Goal: Task Accomplishment & Management: Use online tool/utility

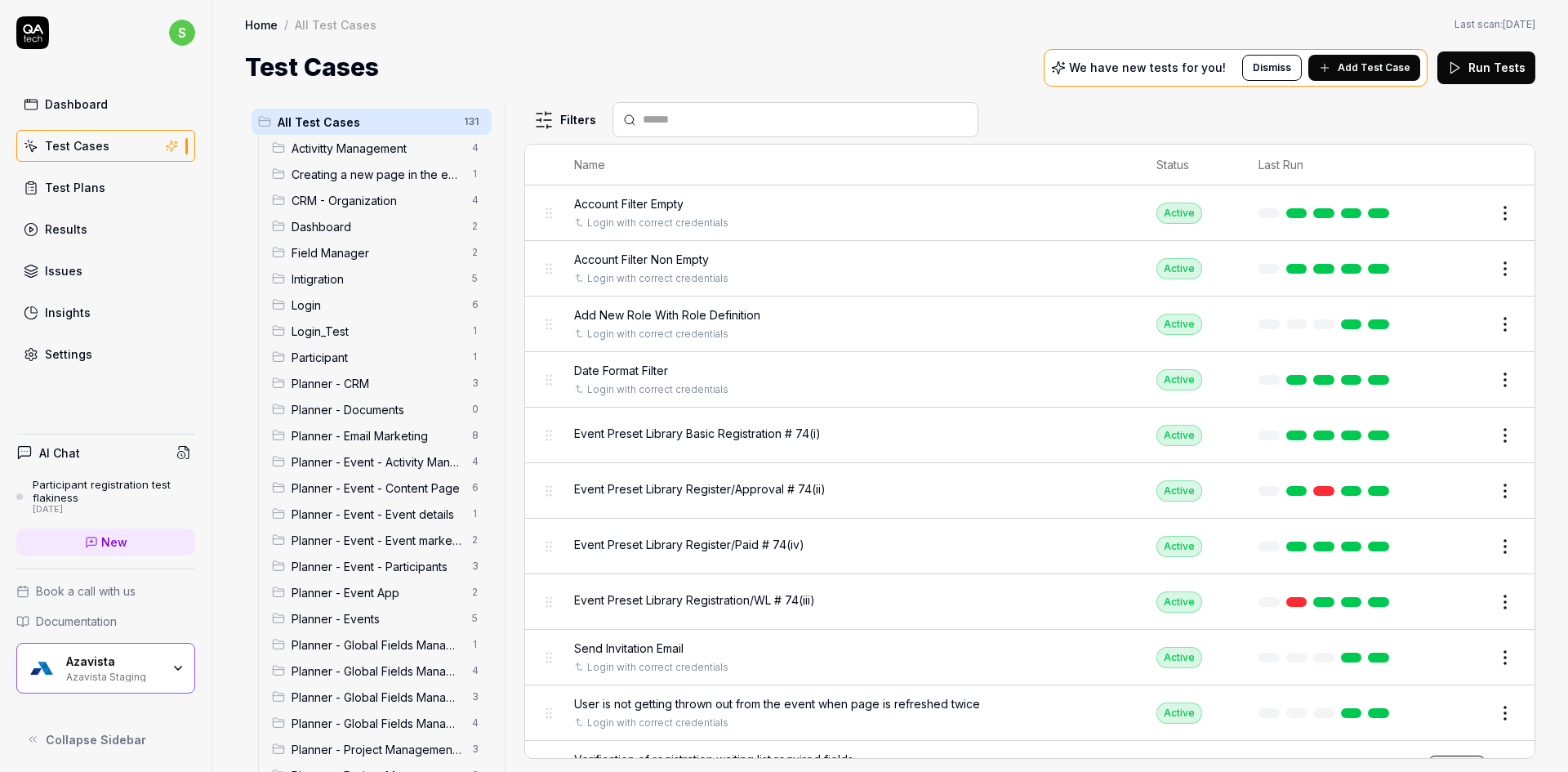
click at [26, 740] on icon at bounding box center [33, 739] width 13 height 13
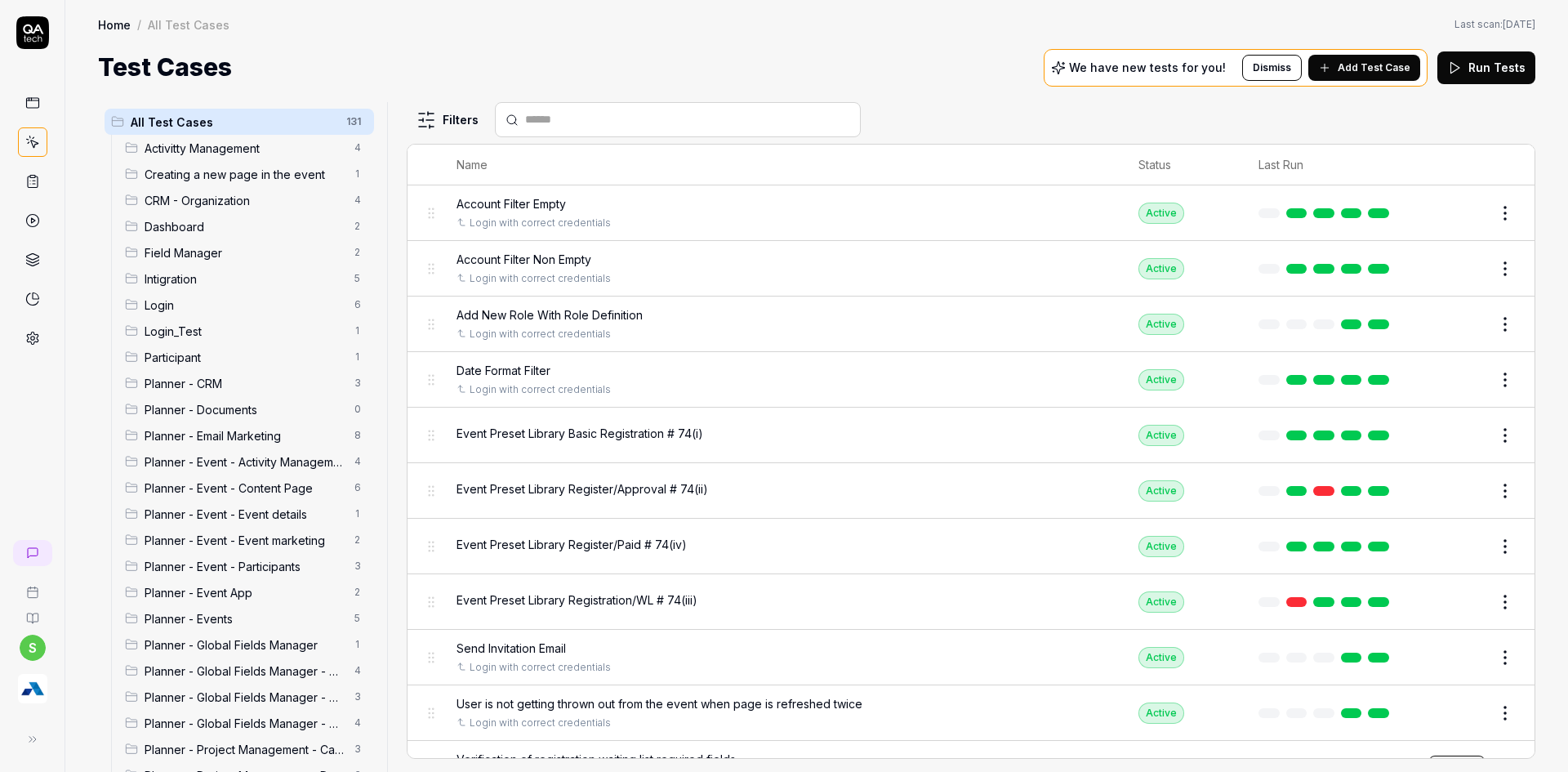
click at [142, 666] on div "Planner - Global Fields Manager - Contact field 4" at bounding box center [247, 671] width 256 height 26
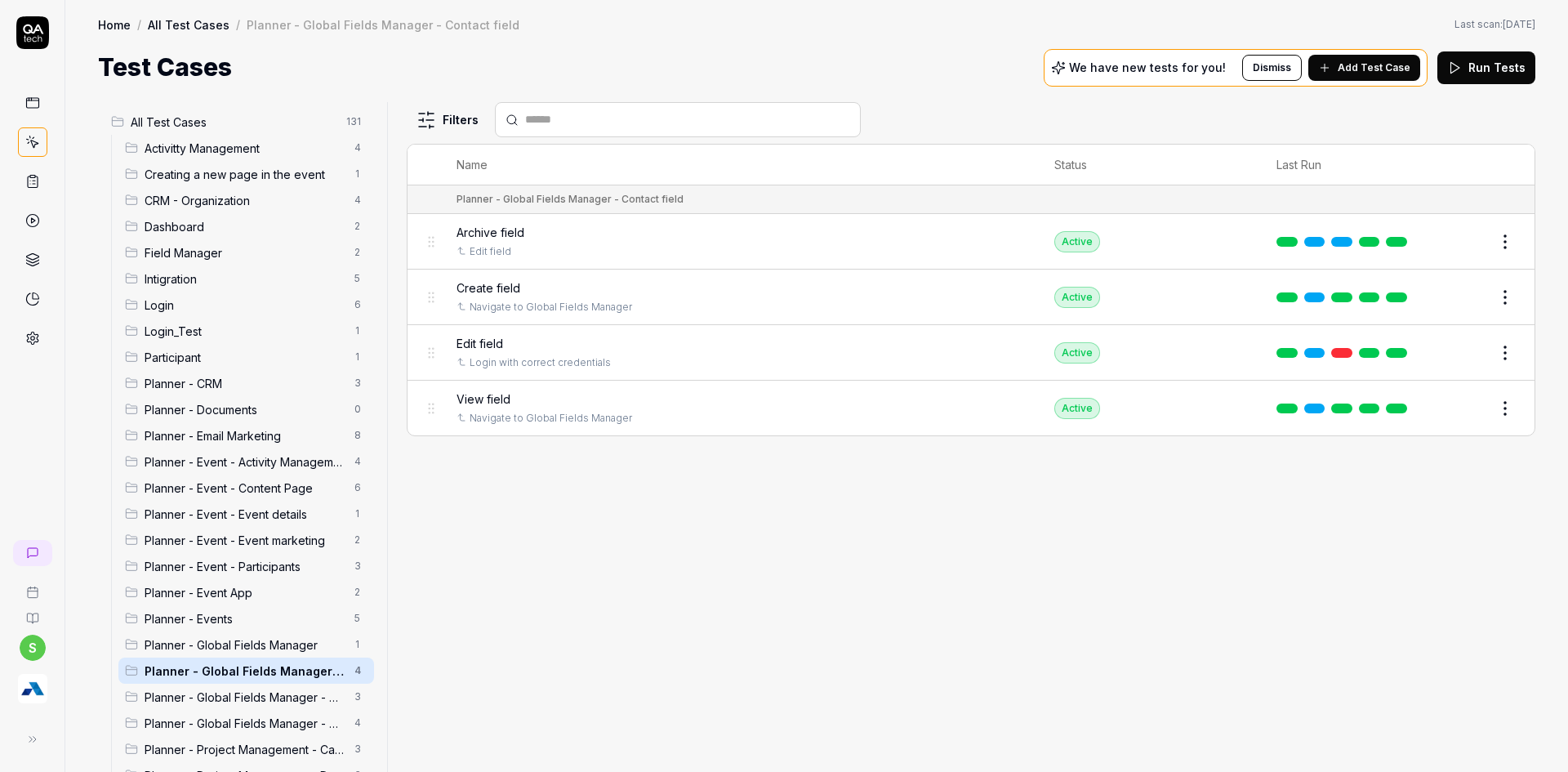
click at [31, 746] on button at bounding box center [33, 739] width 33 height 33
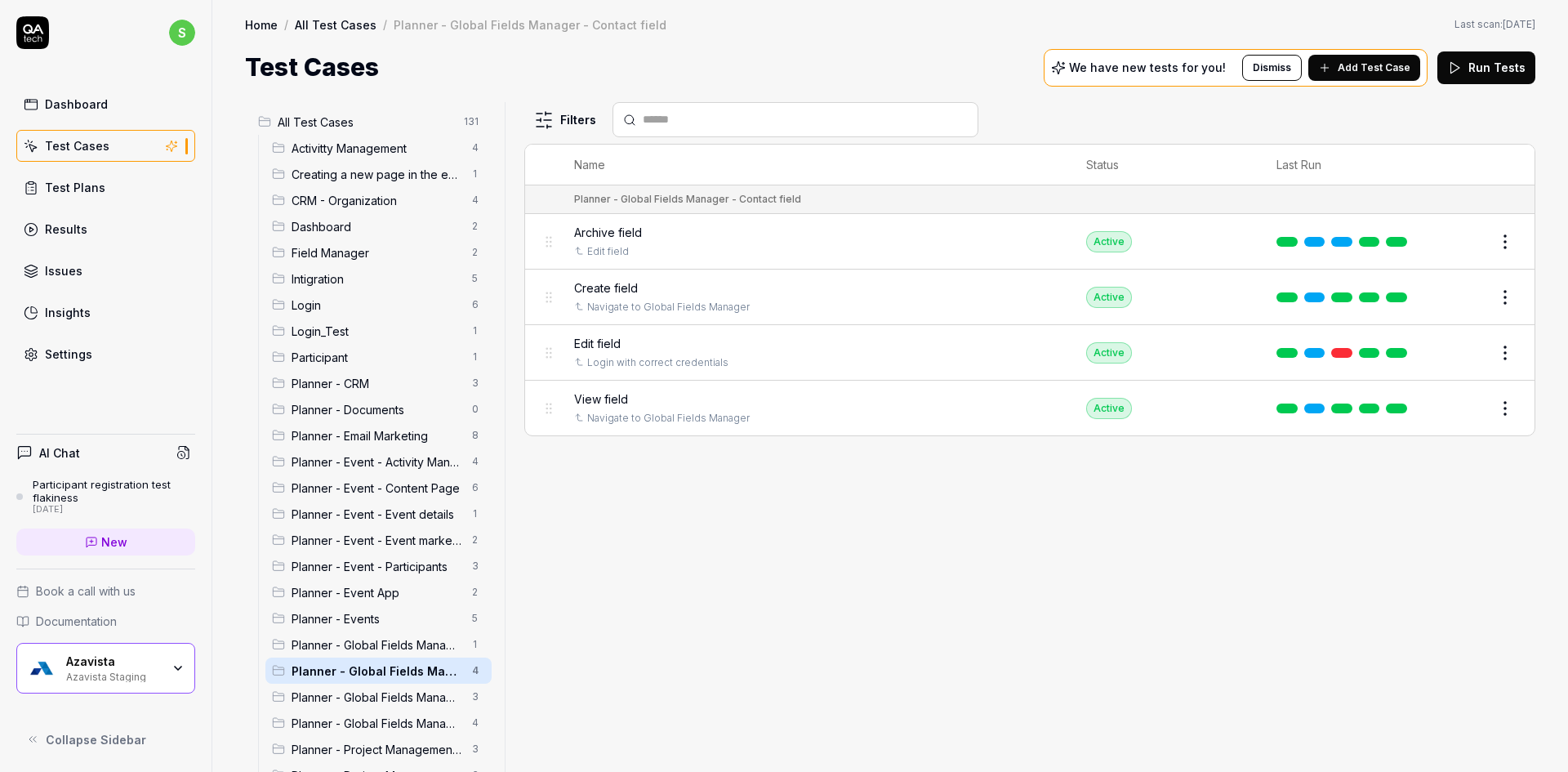
click at [59, 647] on div "Azavista Azavista Staging" at bounding box center [106, 667] width 179 height 50
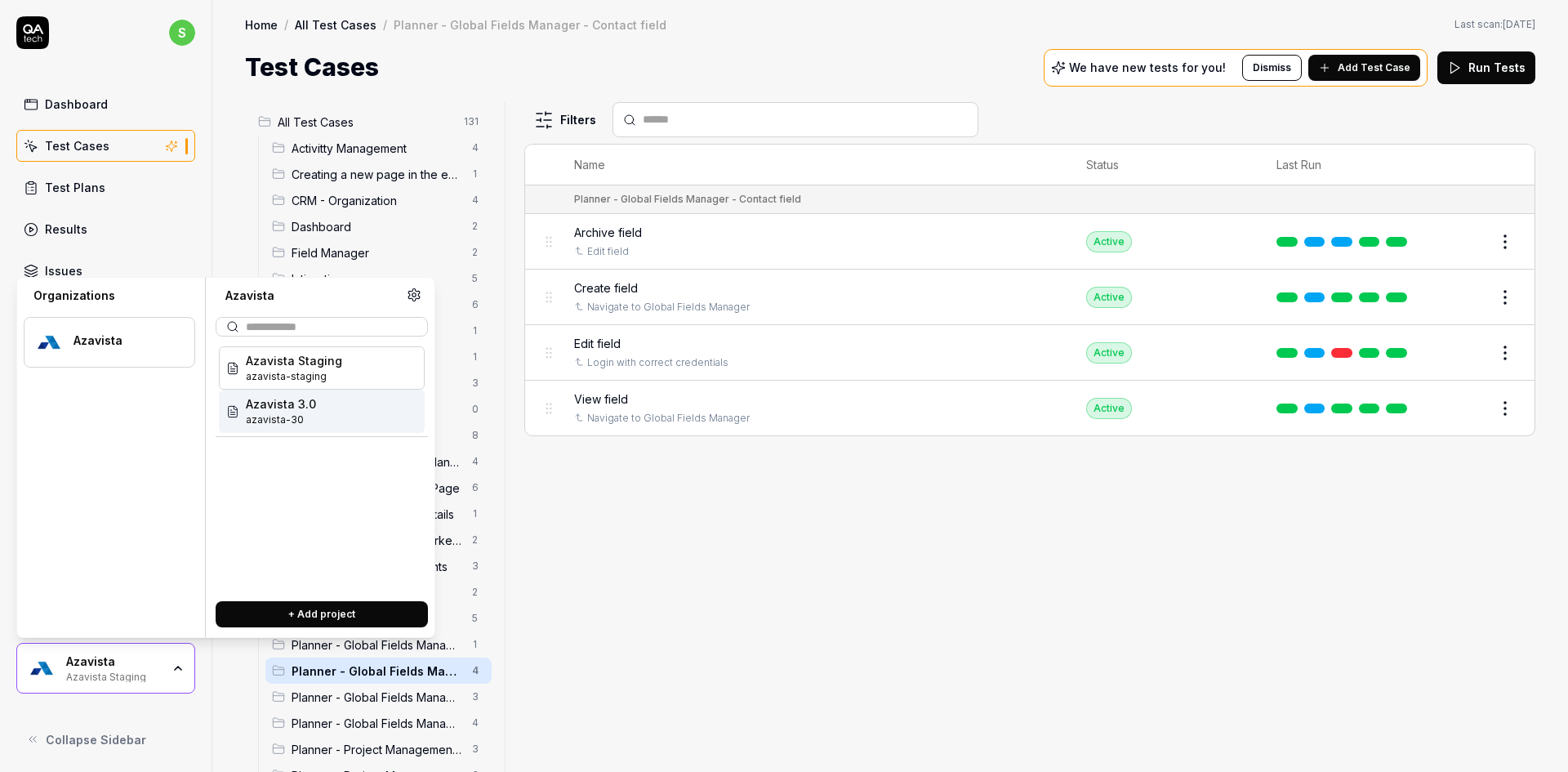
click at [322, 422] on div "Azavista 3.0 azavista-30" at bounding box center [322, 411] width 206 height 43
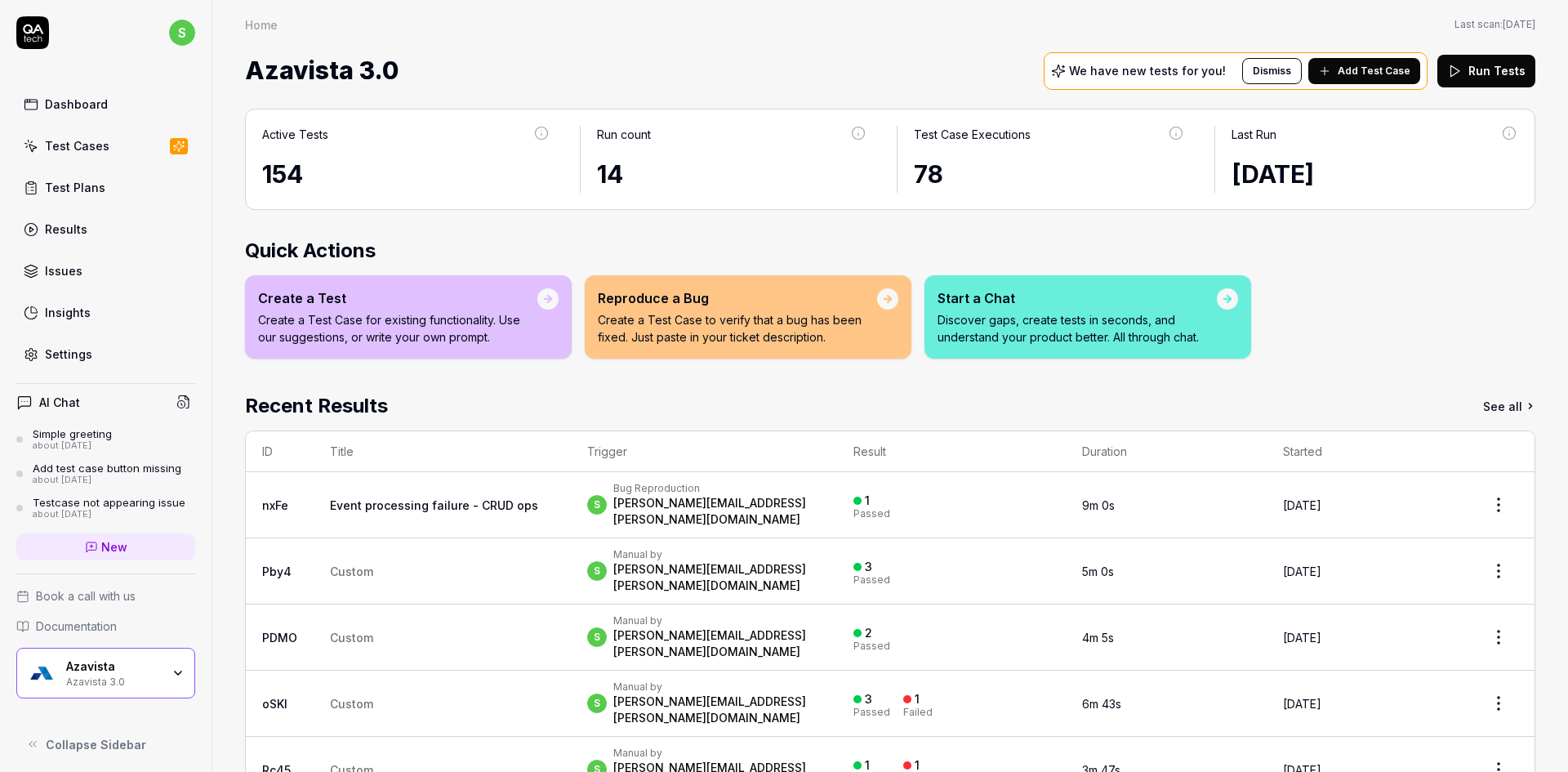
click at [84, 157] on link "Test Cases" at bounding box center [106, 145] width 179 height 32
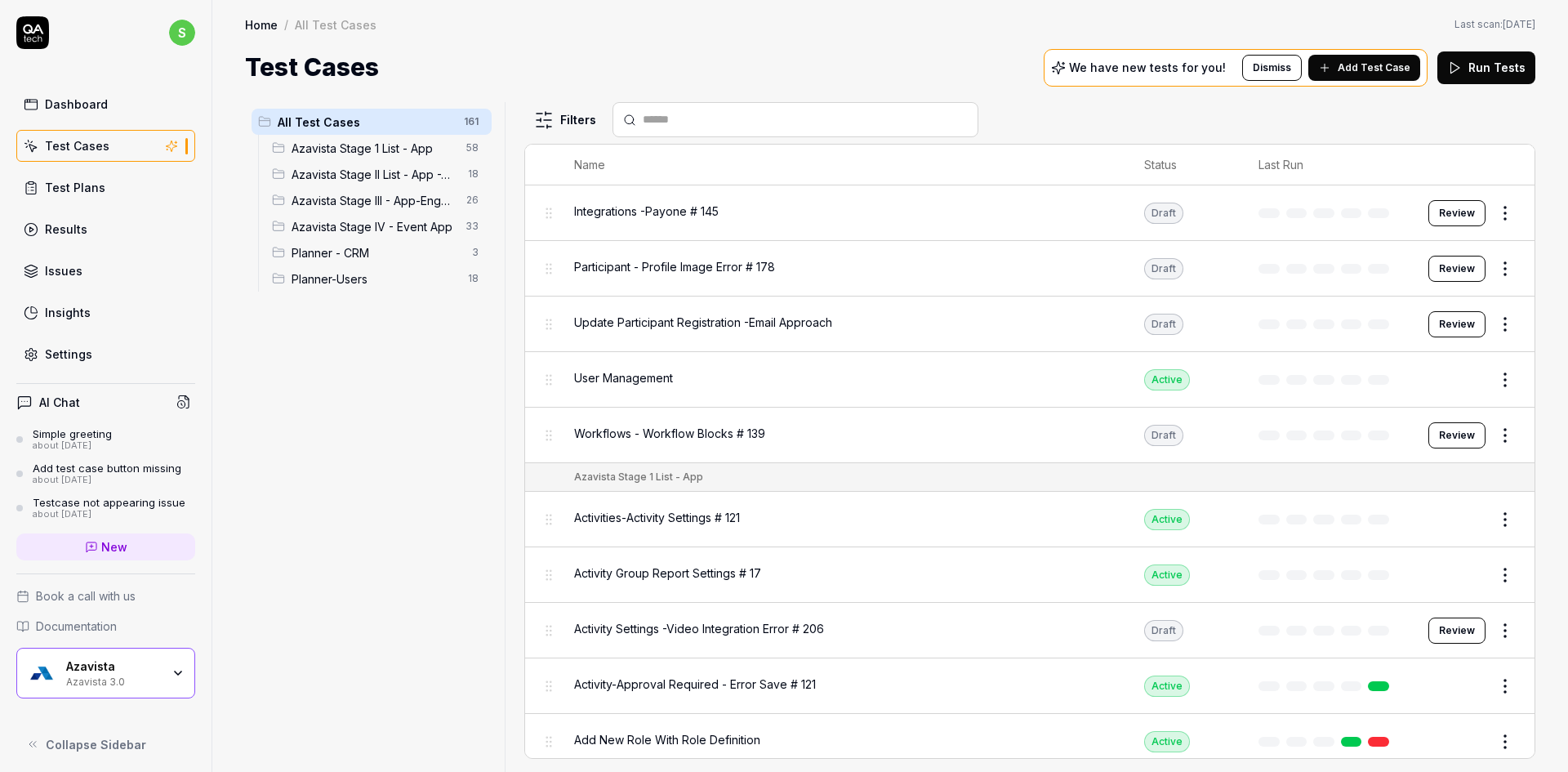
click at [395, 144] on span "Azavista Stage 1 List - App" at bounding box center [374, 148] width 165 height 17
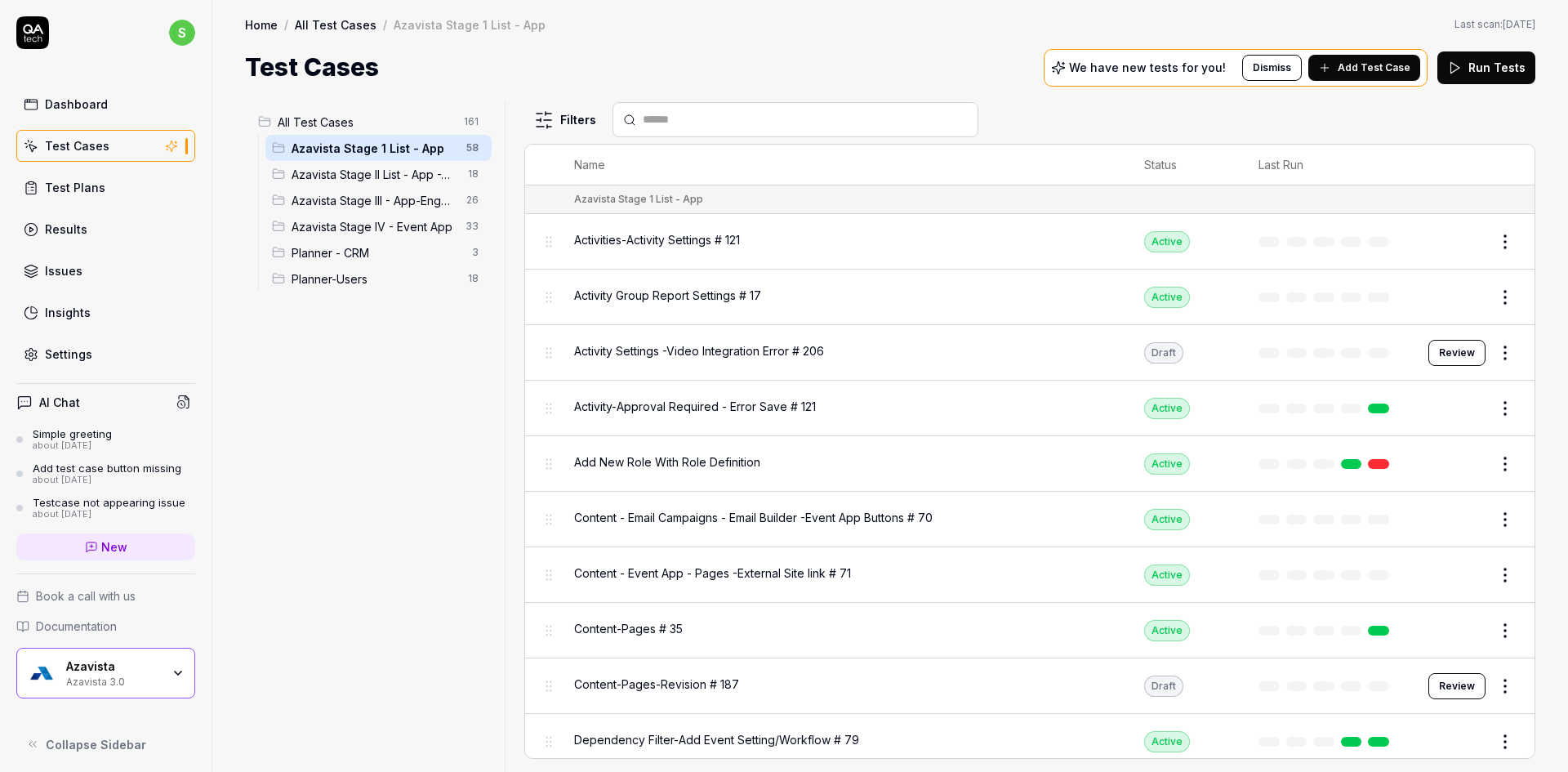
click at [392, 170] on span "Azavista Stage II List - App -Website" at bounding box center [374, 174] width 167 height 17
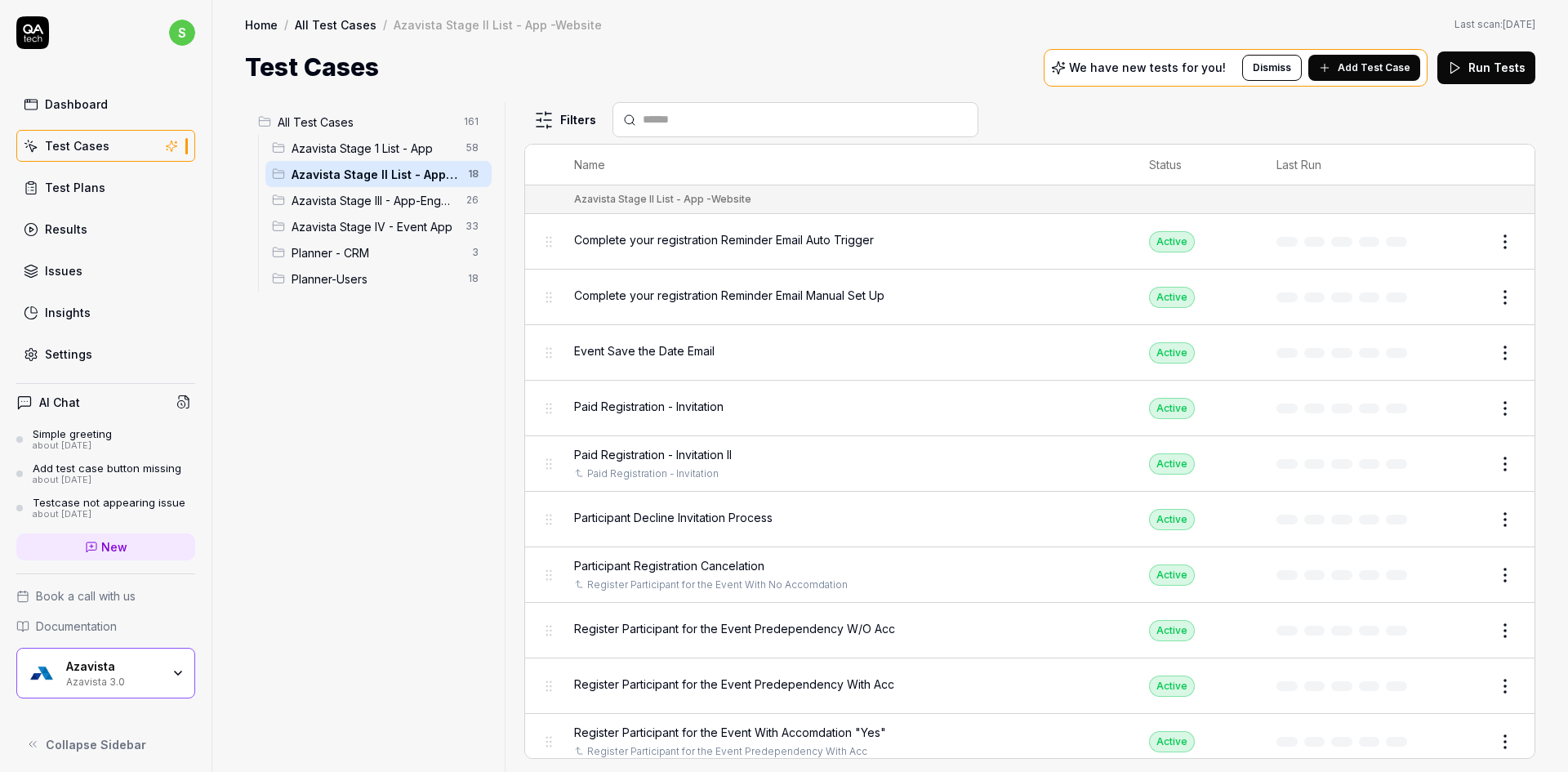
click at [380, 209] on div "Azavista Stage III - App-Engagement App 26" at bounding box center [379, 200] width 226 height 26
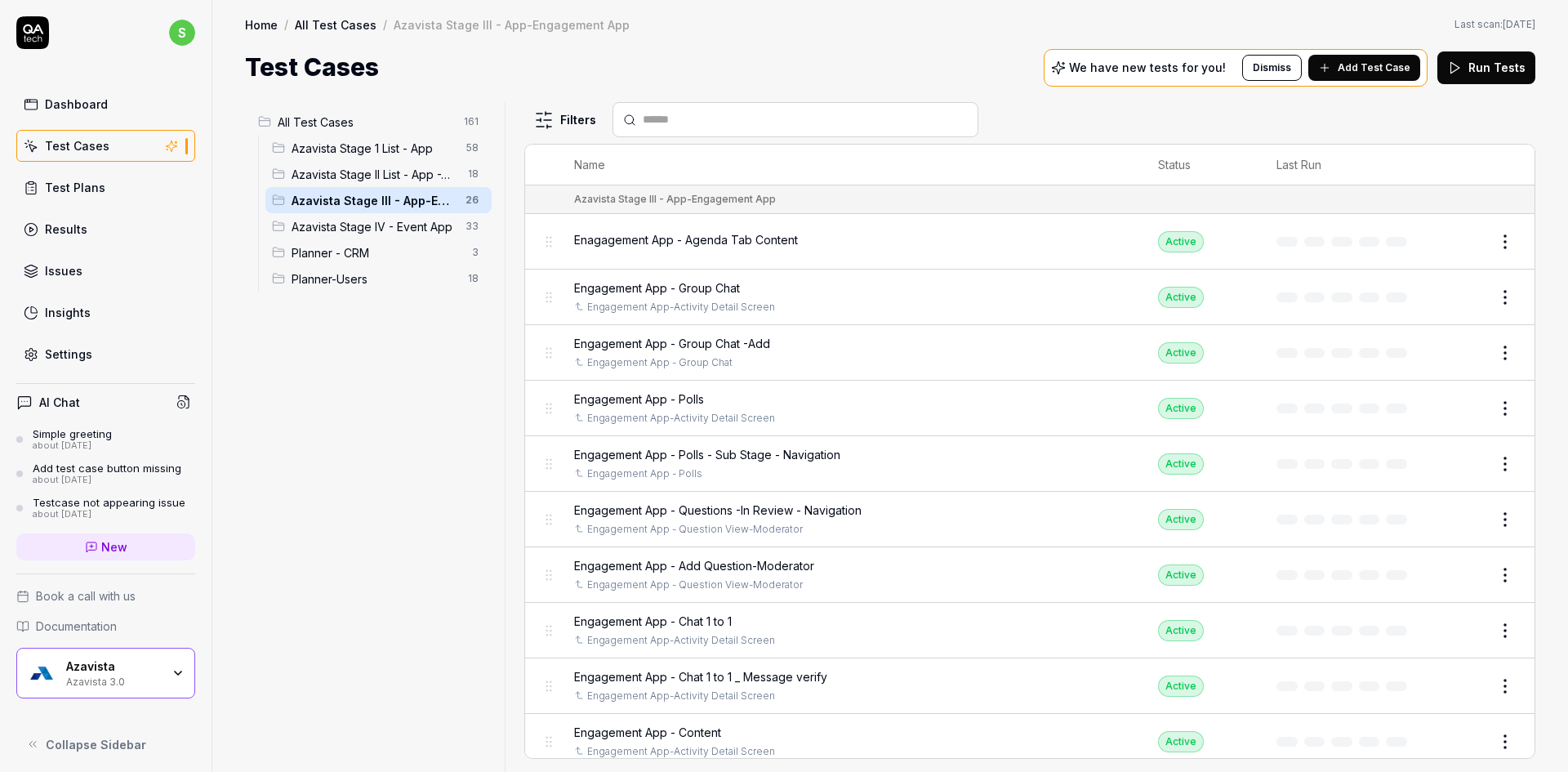
click at [379, 224] on span "Azavista Stage IV - Event App" at bounding box center [373, 226] width 164 height 17
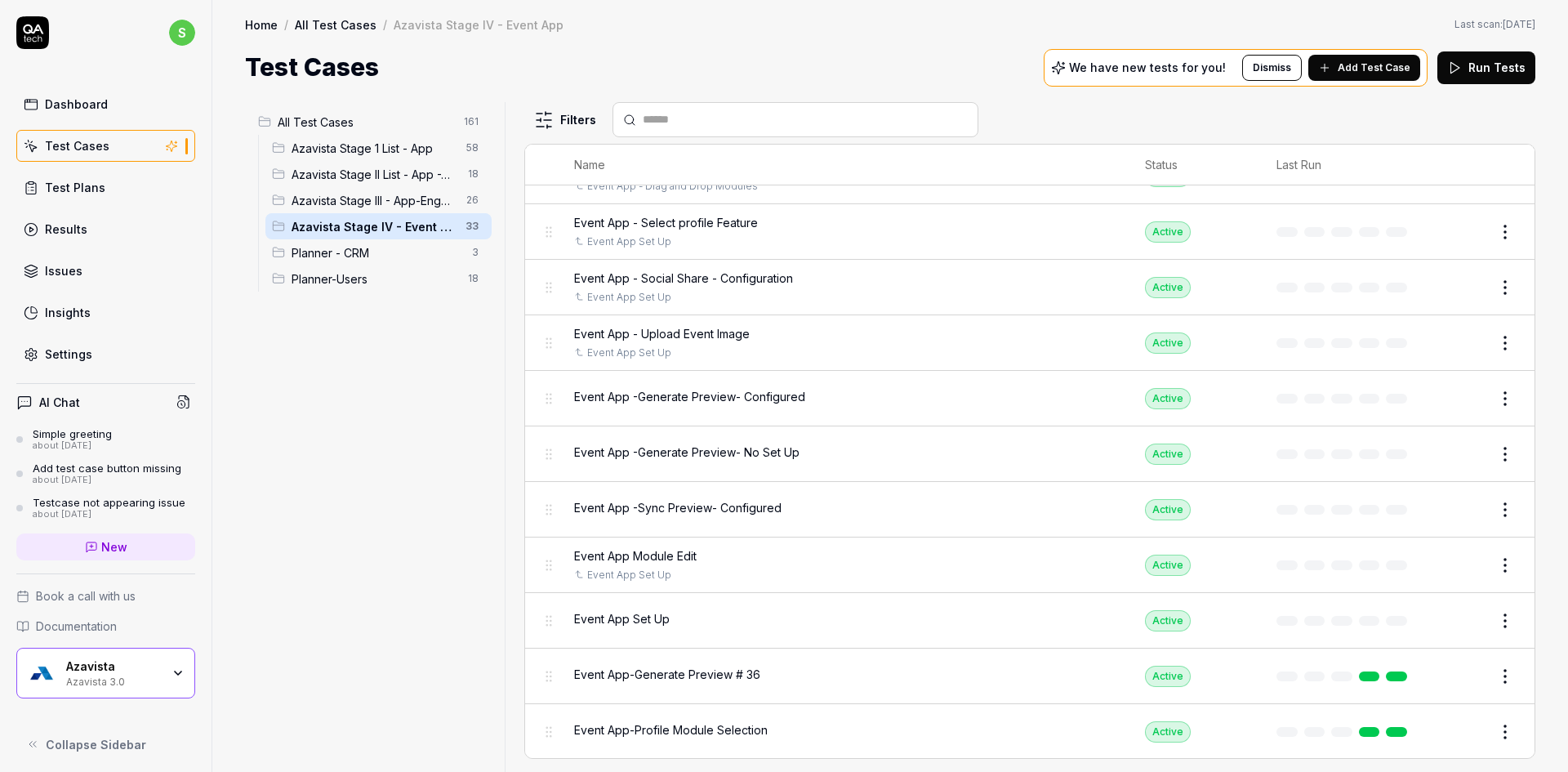
scroll to position [1288, 0]
click at [690, 617] on div "Event App Set Up" at bounding box center [843, 618] width 539 height 17
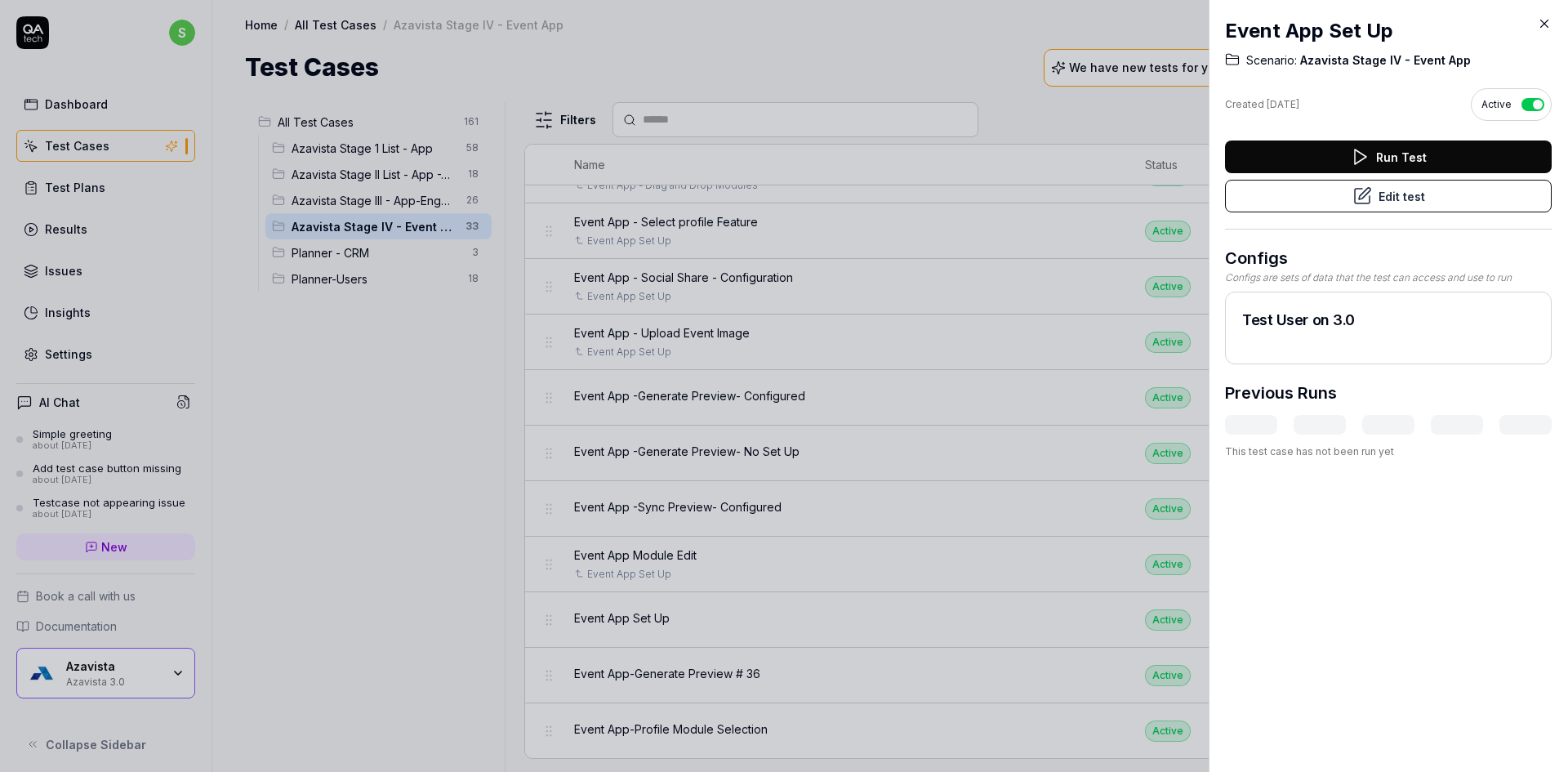
click at [1444, 208] on button "Edit test" at bounding box center [1388, 196] width 327 height 33
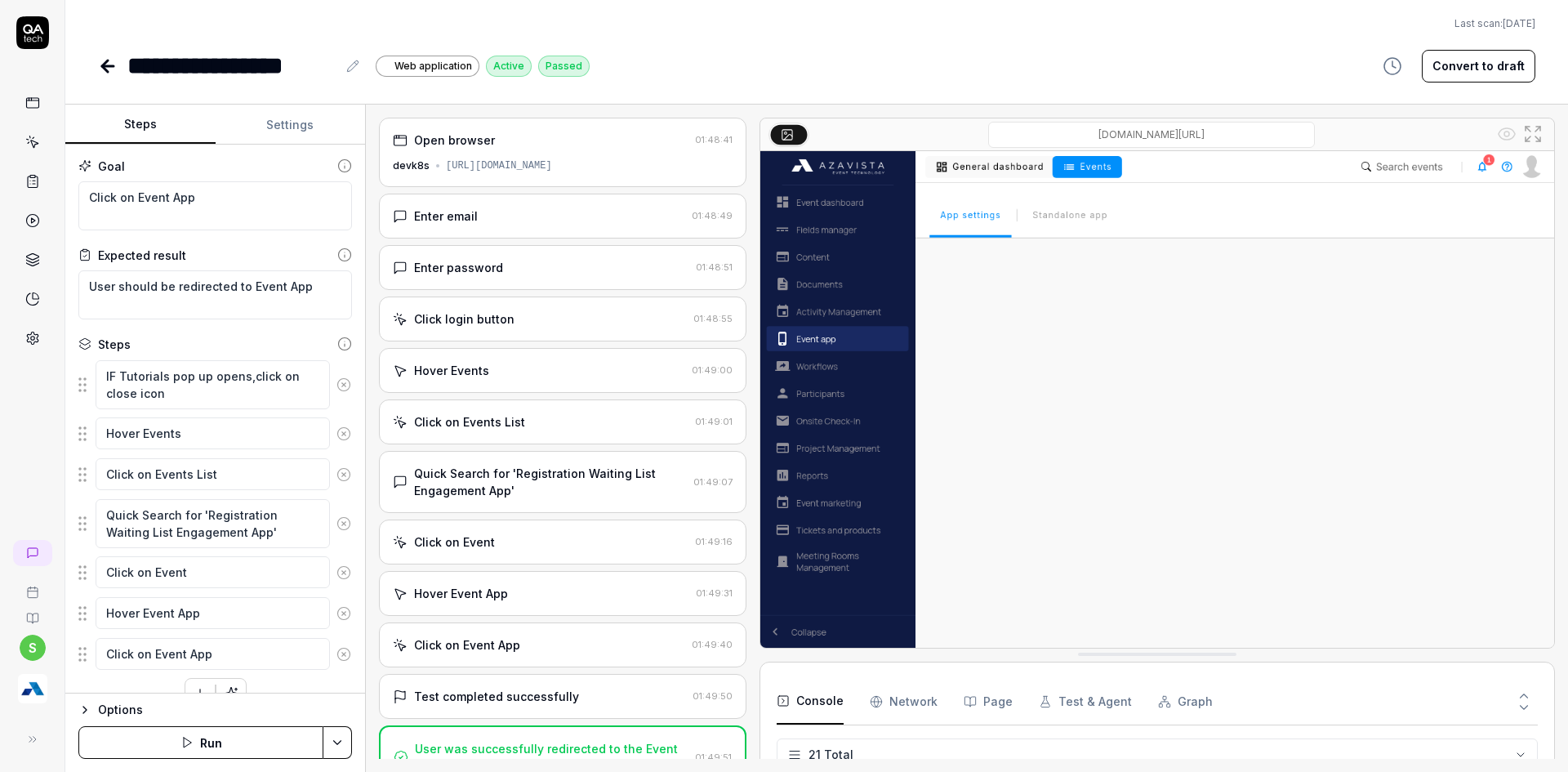
scroll to position [791, 0]
click at [476, 480] on div "Quick Search for 'Registration Waiting List Engagement App'" at bounding box center [550, 482] width 273 height 35
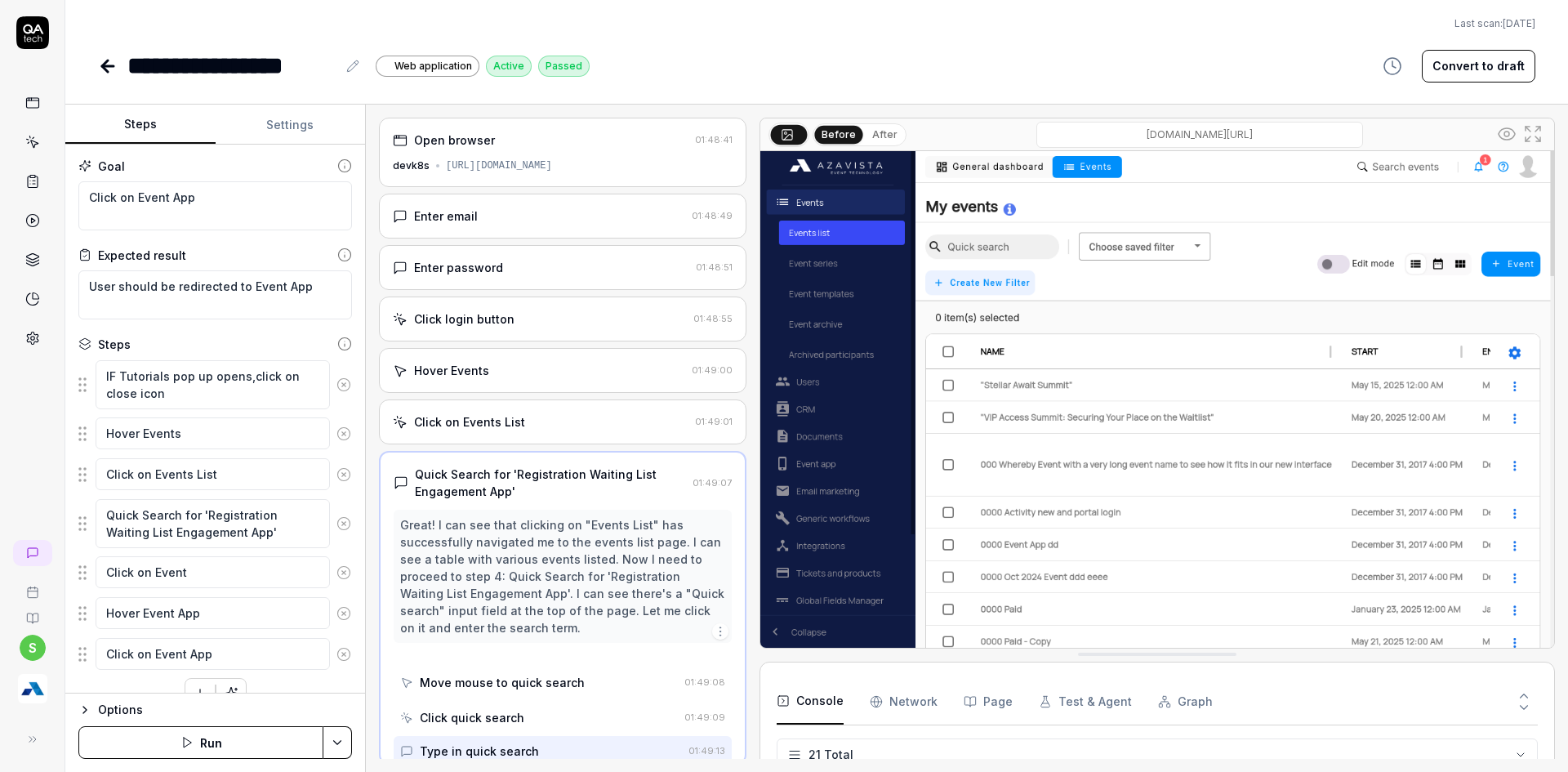
scroll to position [6, 0]
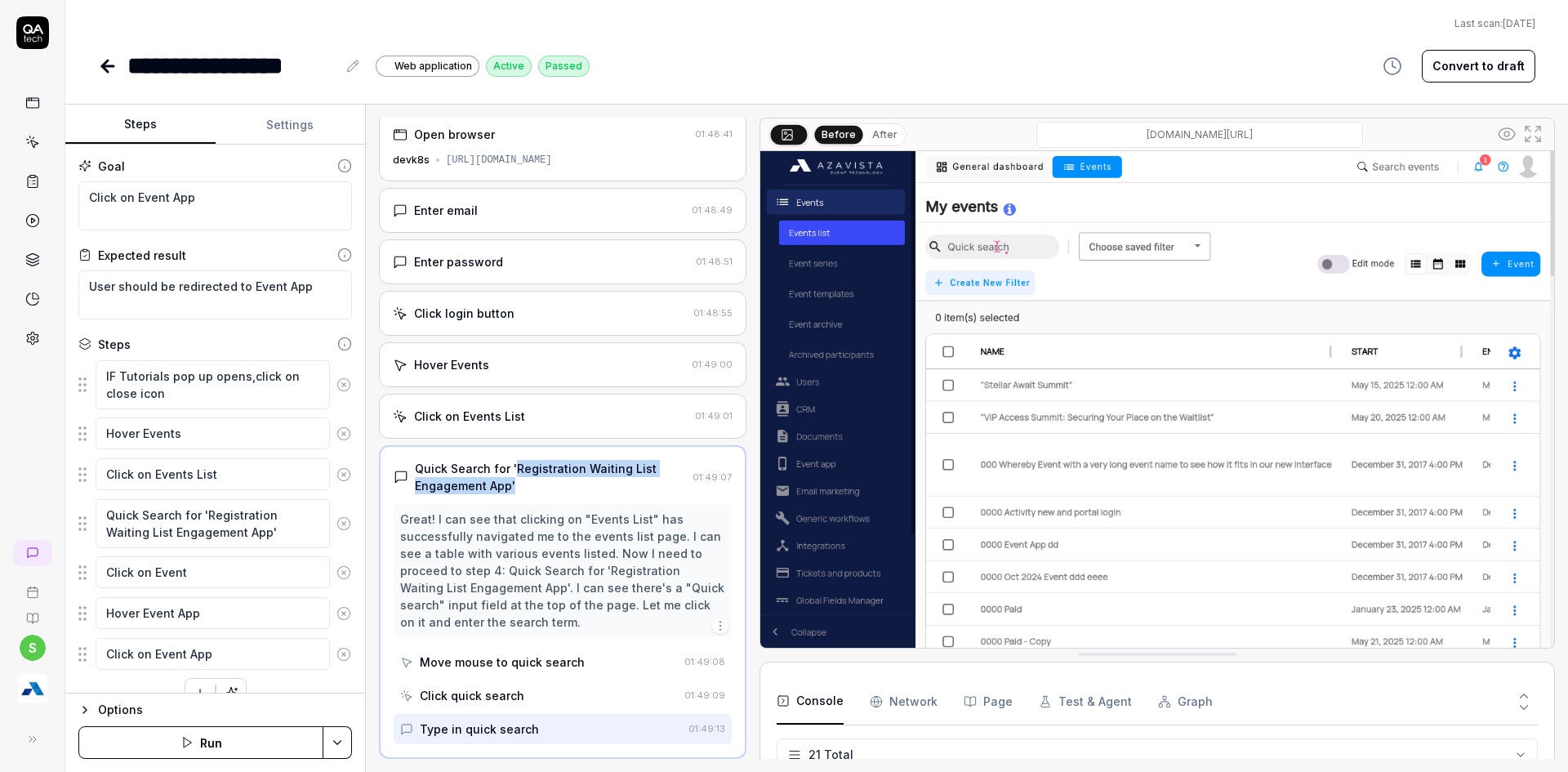
drag, startPoint x: 512, startPoint y: 468, endPoint x: 534, endPoint y: 485, distance: 27.8
click at [534, 485] on div "Quick Search for 'Registration Waiting List Engagement App'" at bounding box center [550, 477] width 271 height 35
copy div "Registration Waiting List Engagement App'"
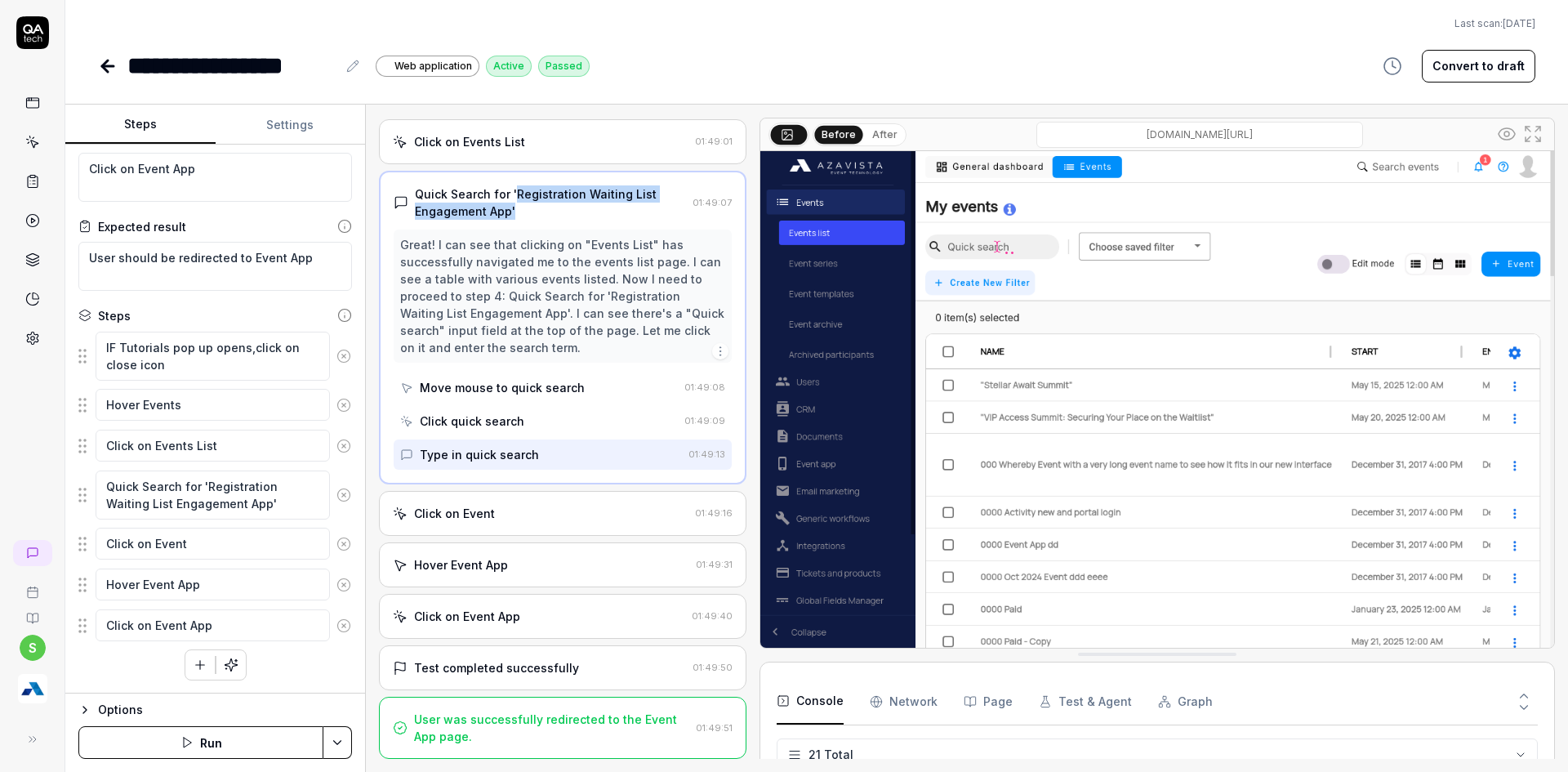
scroll to position [0, 0]
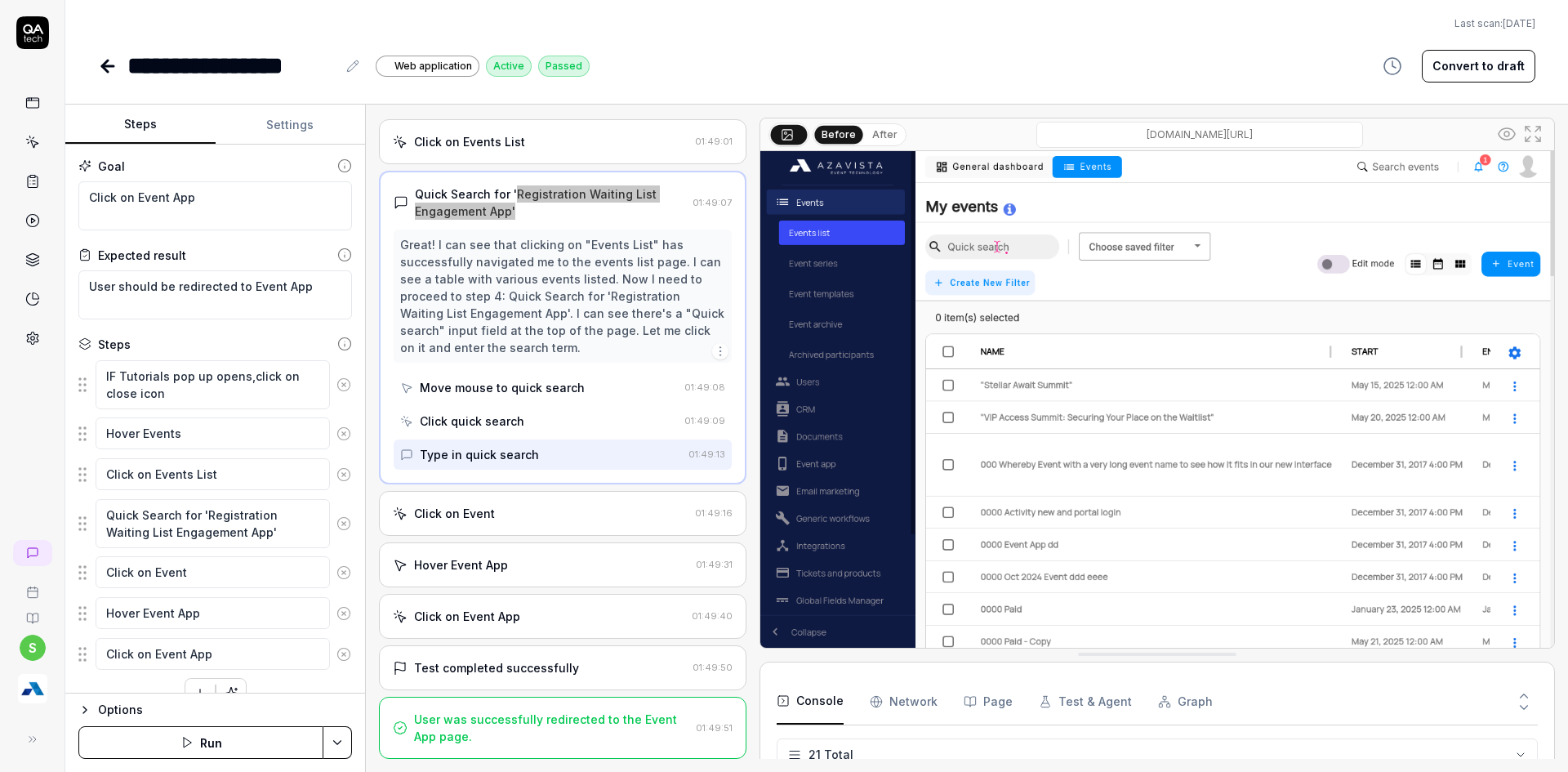
type textarea "*"
